Goal: Task Accomplishment & Management: Use online tool/utility

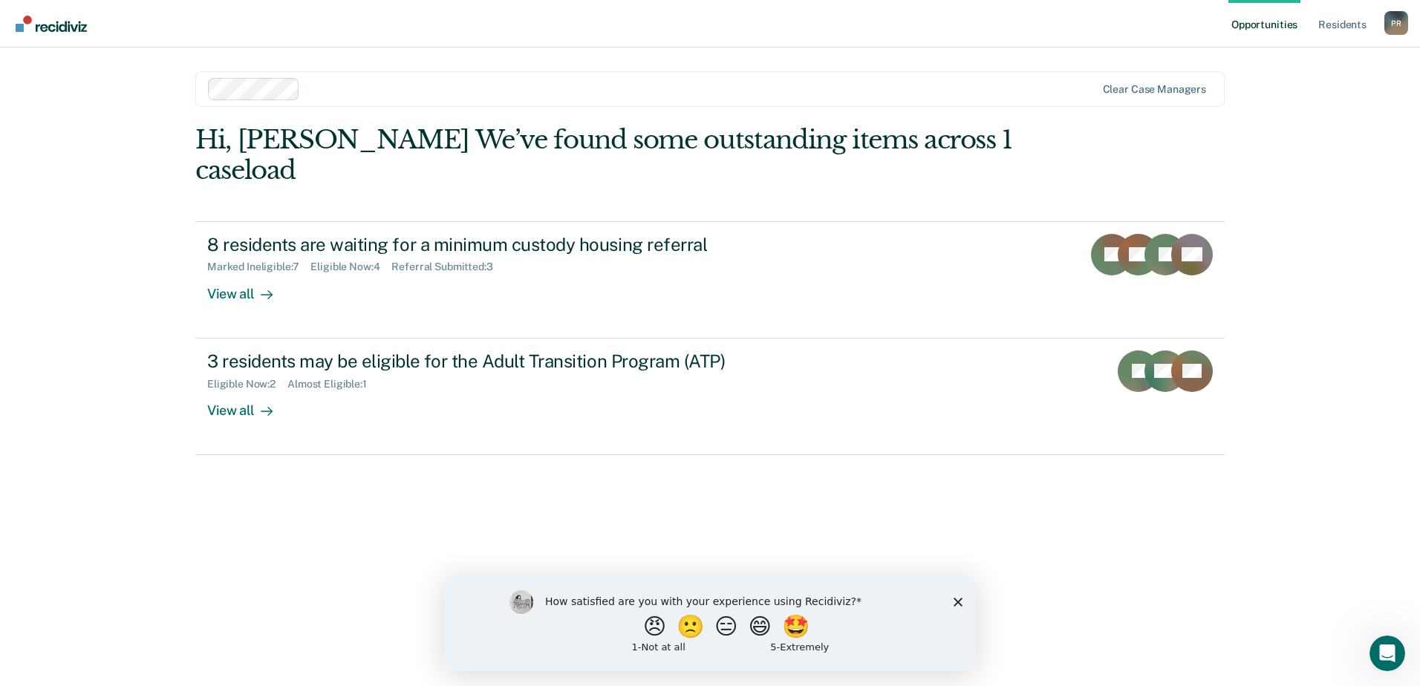
click at [959, 597] on icon "Close survey" at bounding box center [957, 601] width 9 height 9
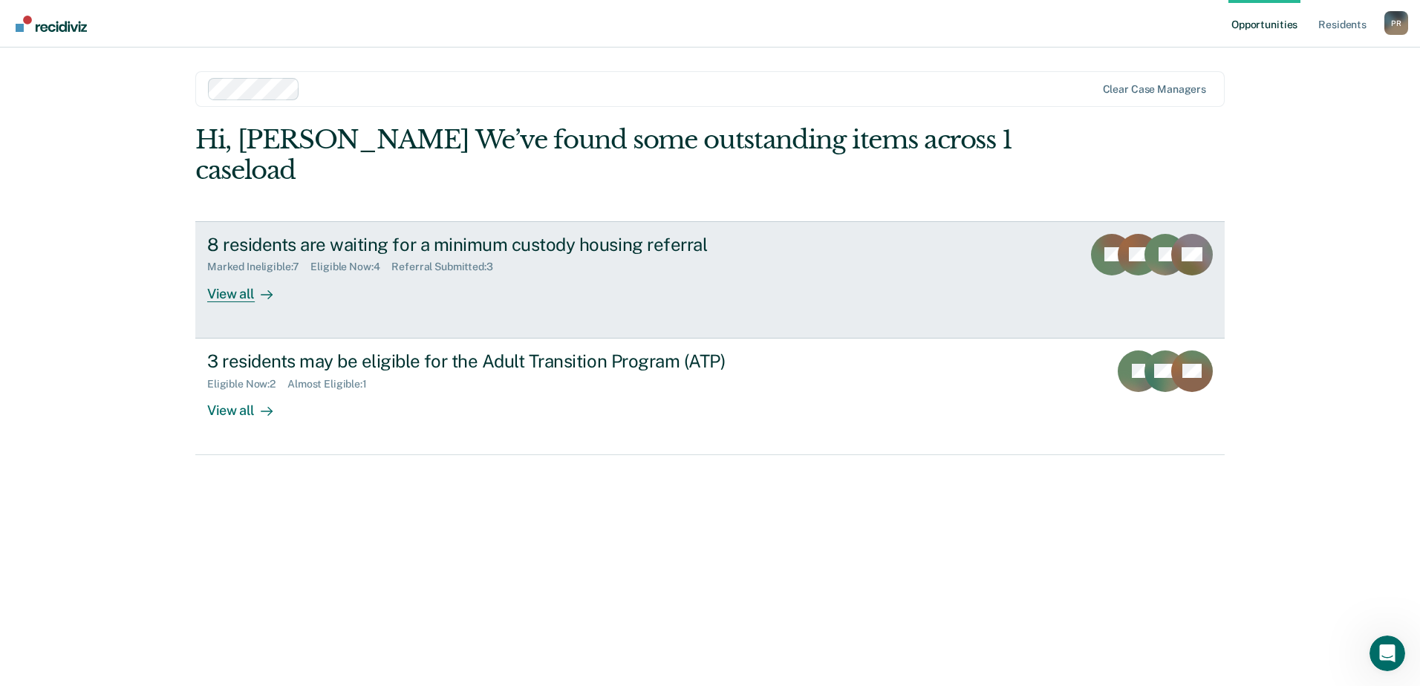
click at [268, 285] on div at bounding box center [264, 293] width 18 height 17
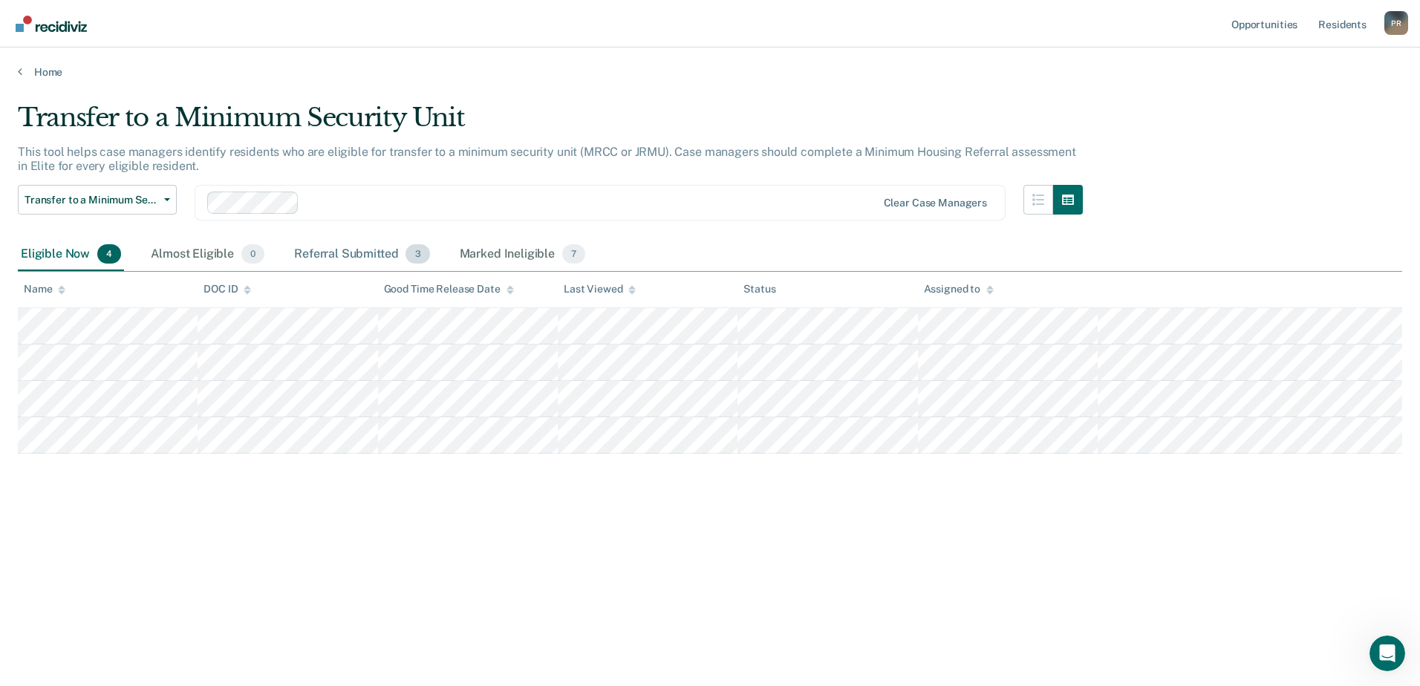
click at [363, 255] on div "Referral Submitted 3" at bounding box center [361, 254] width 141 height 33
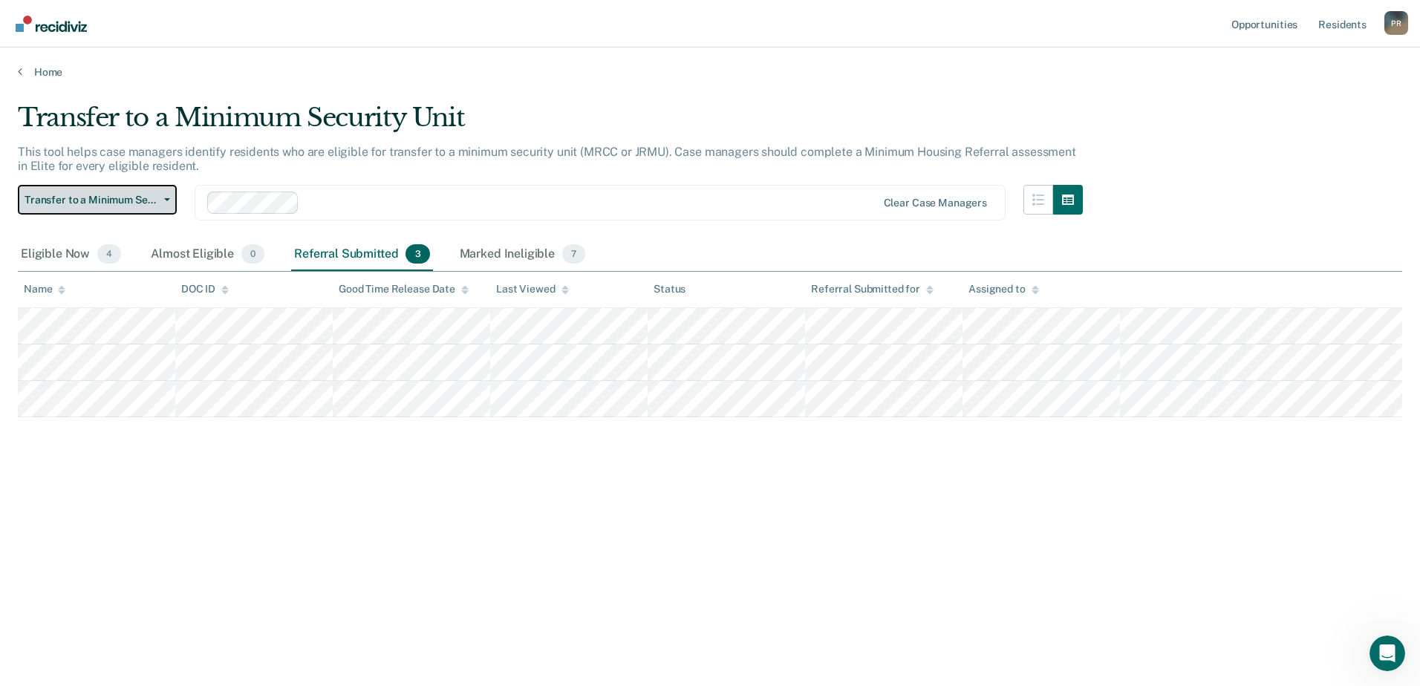
click at [167, 198] on icon "button" at bounding box center [167, 199] width 6 height 3
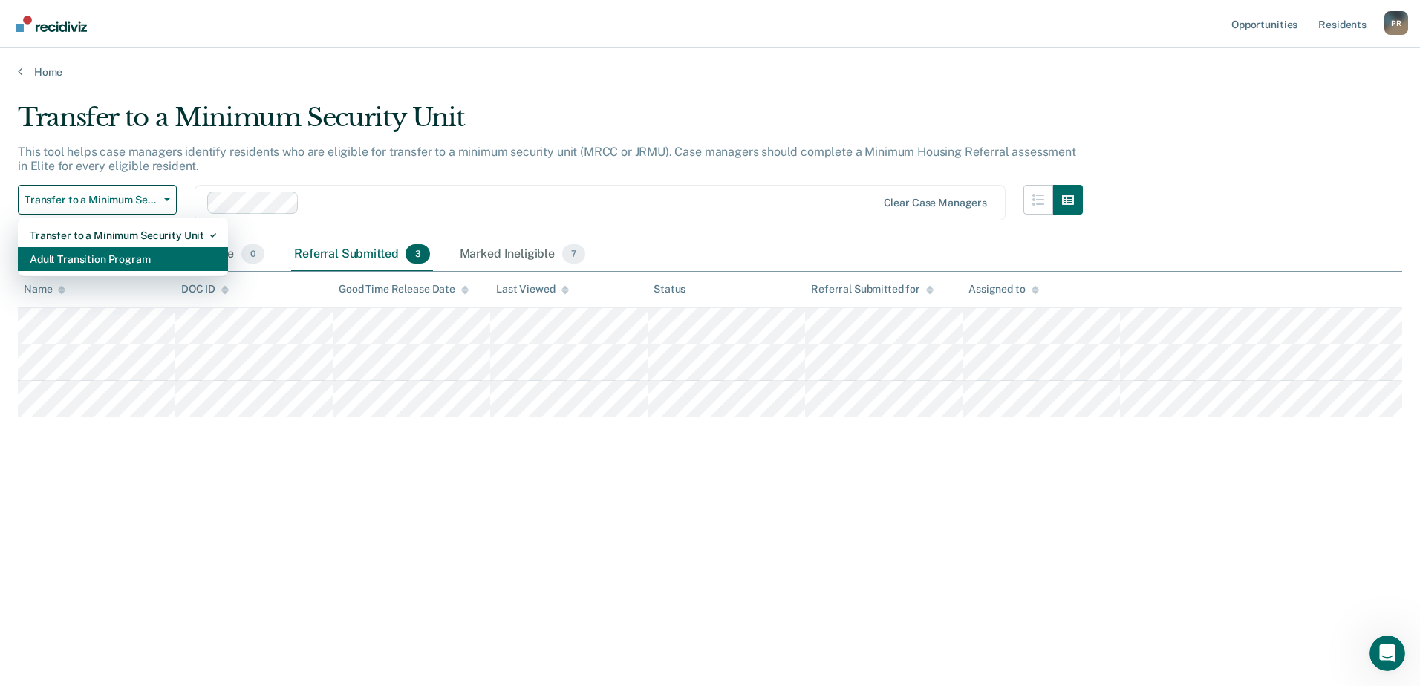
click at [113, 264] on div "Adult Transition Program" at bounding box center [123, 259] width 186 height 24
